Goal: Task Accomplishment & Management: Manage account settings

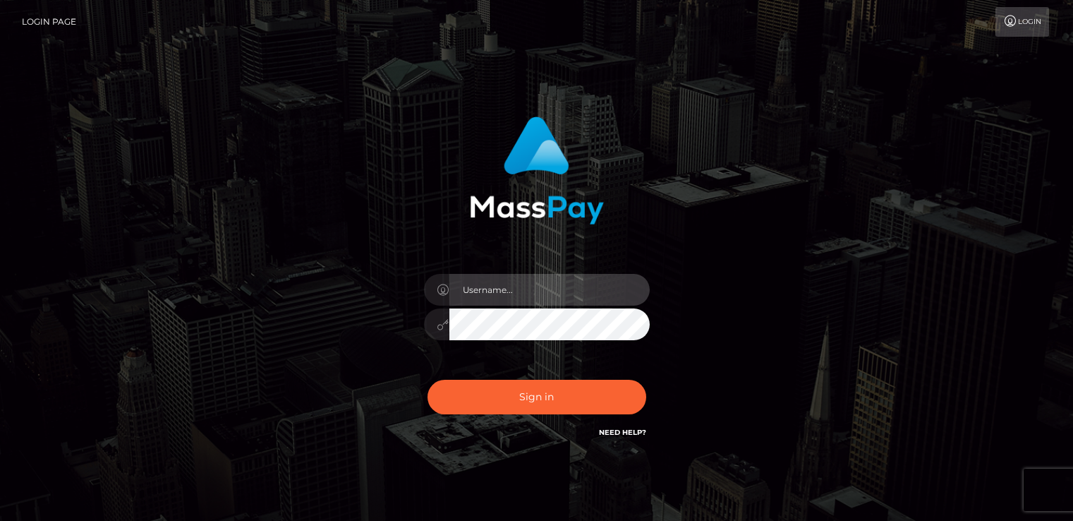
click at [533, 289] on input "text" at bounding box center [549, 290] width 200 height 32
type input "[EMAIL_ADDRESS][DOMAIN_NAME]"
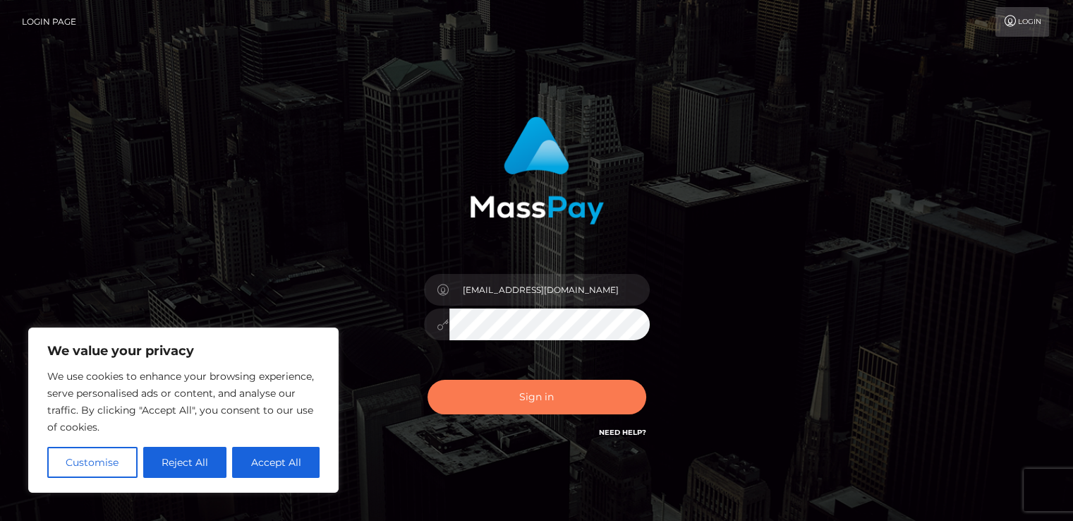
click at [552, 394] on button "Sign in" at bounding box center [536, 396] width 219 height 35
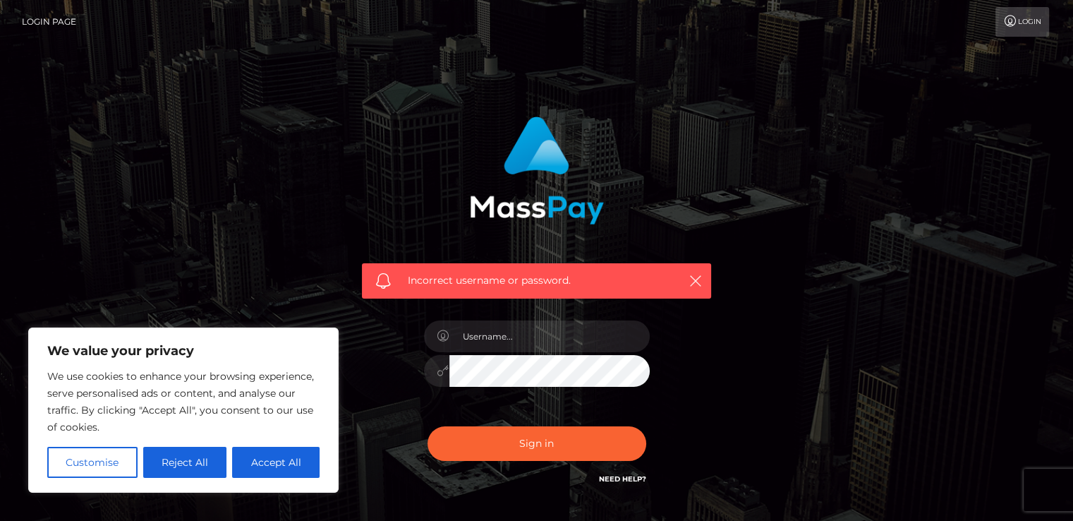
click at [552, 394] on div at bounding box center [536, 364] width 247 height 108
click at [520, 342] on input "text" at bounding box center [549, 336] width 200 height 32
click at [522, 338] on input "text" at bounding box center [549, 336] width 200 height 32
type input "[EMAIL_ADDRESS][DOMAIN_NAME]"
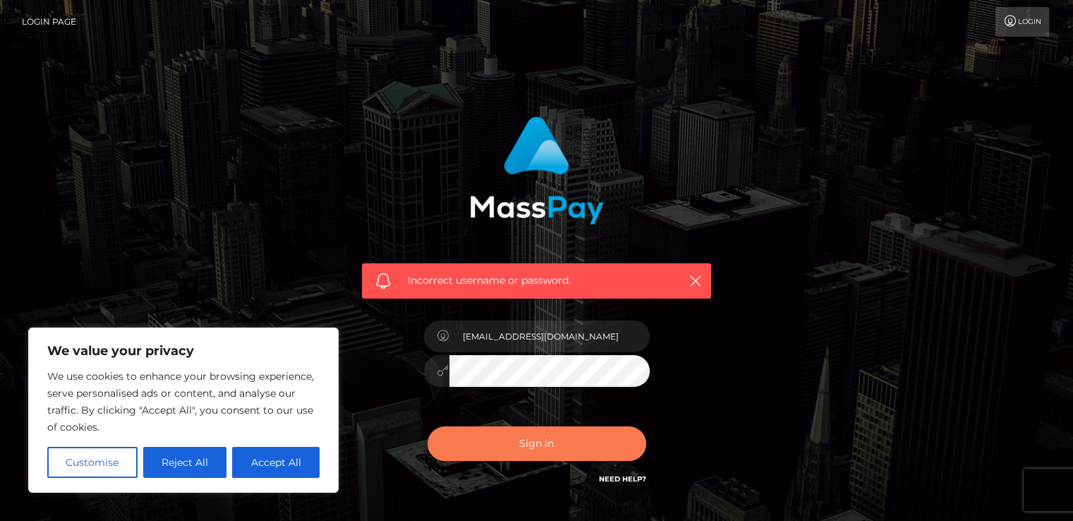
click at [538, 441] on button "Sign in" at bounding box center [536, 443] width 219 height 35
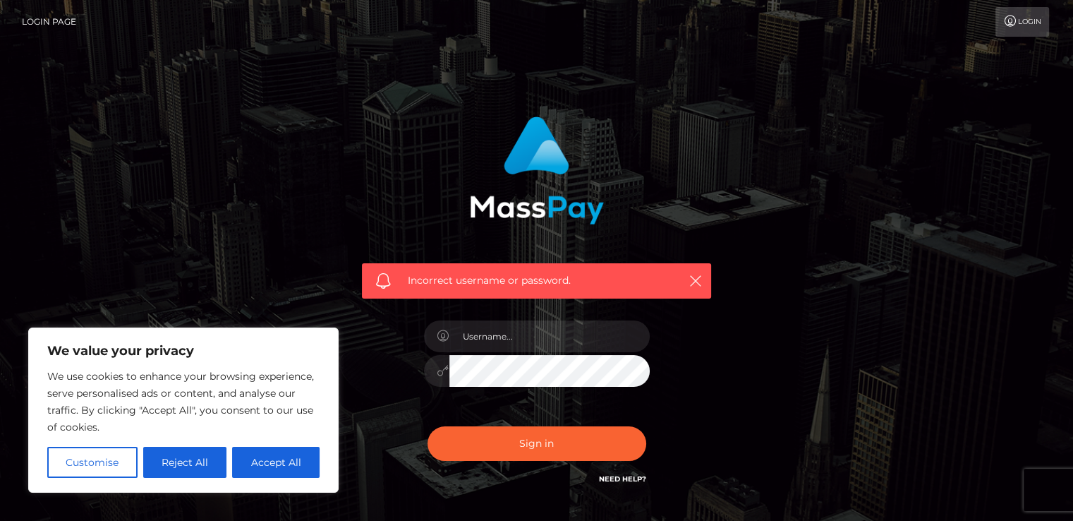
click at [257, 291] on div "Incorrect username or password." at bounding box center [537, 309] width 804 height 406
